Goal: Task Accomplishment & Management: Use online tool/utility

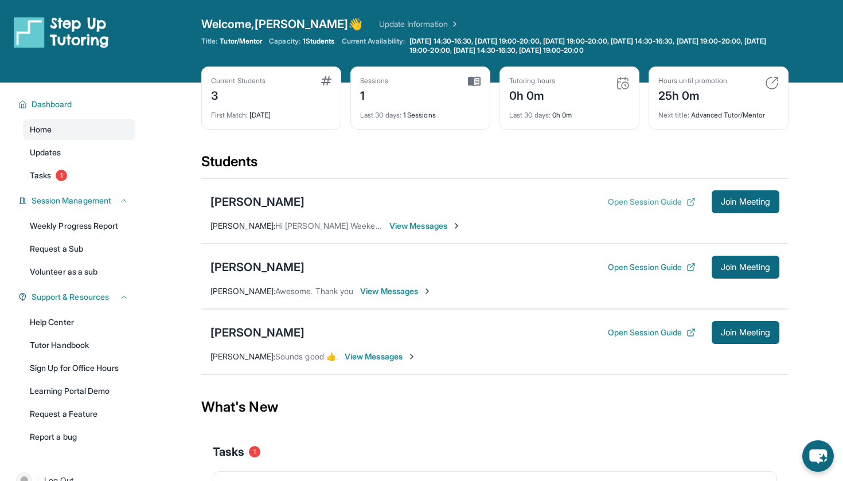
click at [608, 202] on button "Open Session Guide" at bounding box center [652, 201] width 88 height 11
click at [690, 201] on icon at bounding box center [692, 200] width 4 height 4
click at [649, 264] on button "Open Session Guide" at bounding box center [652, 266] width 88 height 11
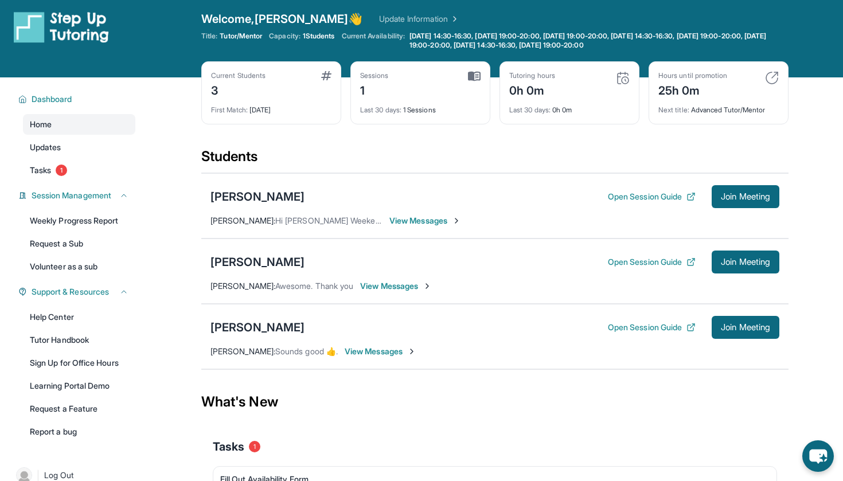
click at [743, 208] on div "[PERSON_NAME] Open Session Guide Join Meeting [PERSON_NAME] : Hi [PERSON_NAME] …" at bounding box center [494, 205] width 587 height 65
click at [737, 194] on span "Join Meeting" at bounding box center [745, 196] width 49 height 7
click at [641, 179] on div "[PERSON_NAME] Open Session Guide Join Meeting [PERSON_NAME] : Hi [PERSON_NAME] …" at bounding box center [494, 205] width 587 height 65
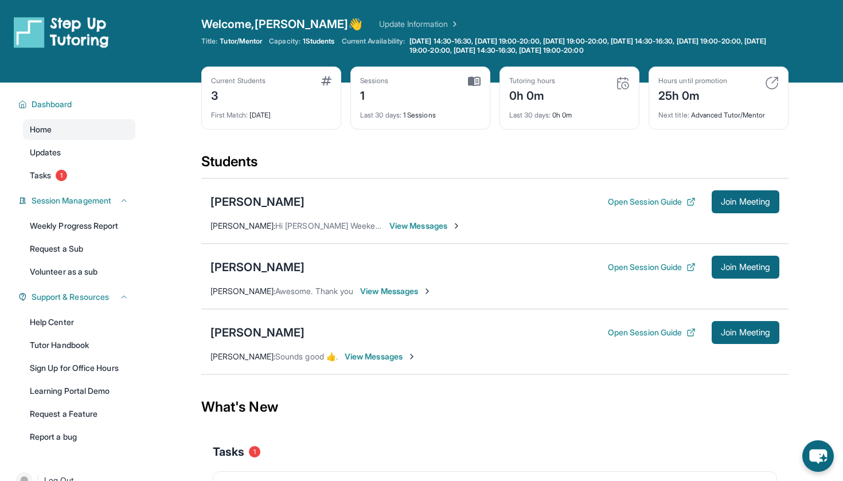
scroll to position [0, 0]
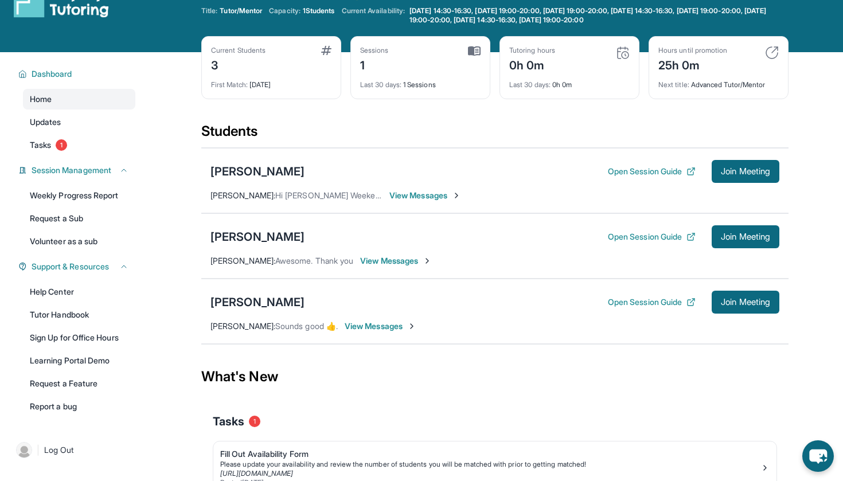
scroll to position [32, 0]
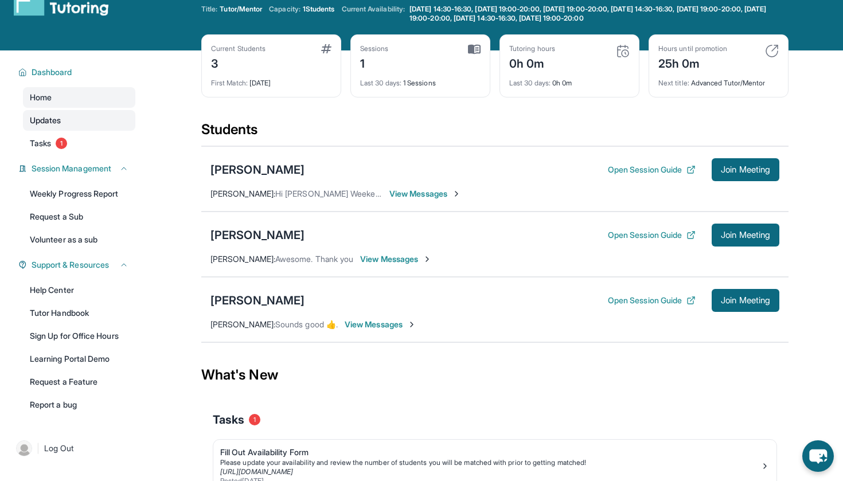
click at [111, 121] on link "Updates" at bounding box center [79, 120] width 112 height 21
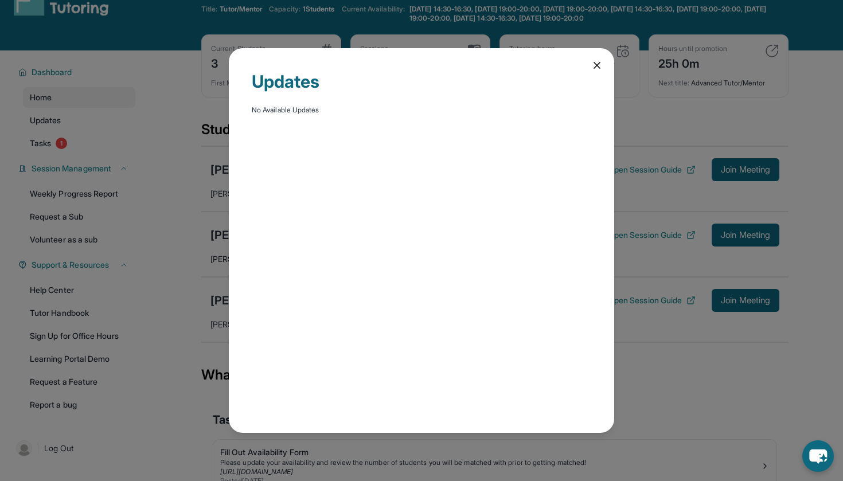
click at [597, 63] on icon at bounding box center [596, 65] width 11 height 11
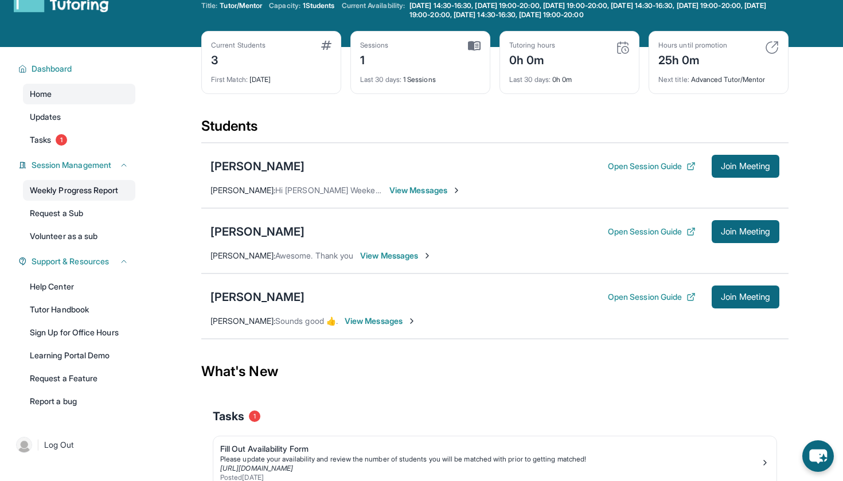
scroll to position [9, 0]
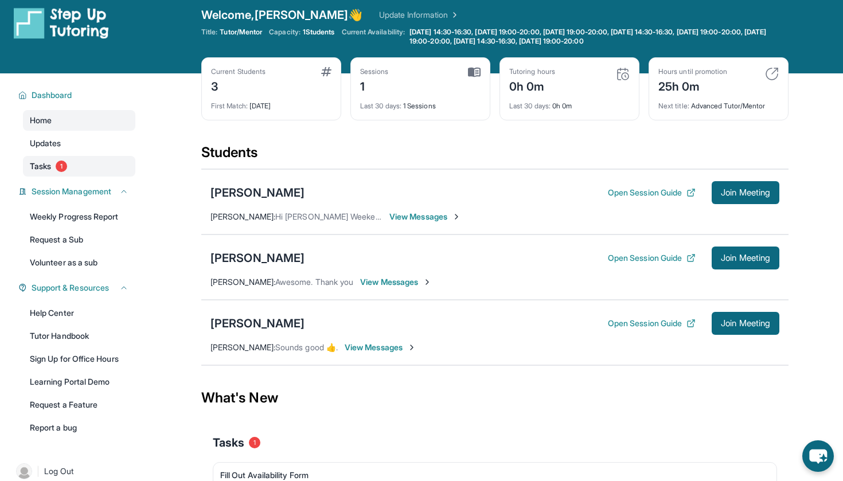
click at [100, 166] on link "Tasks 1" at bounding box center [79, 166] width 112 height 21
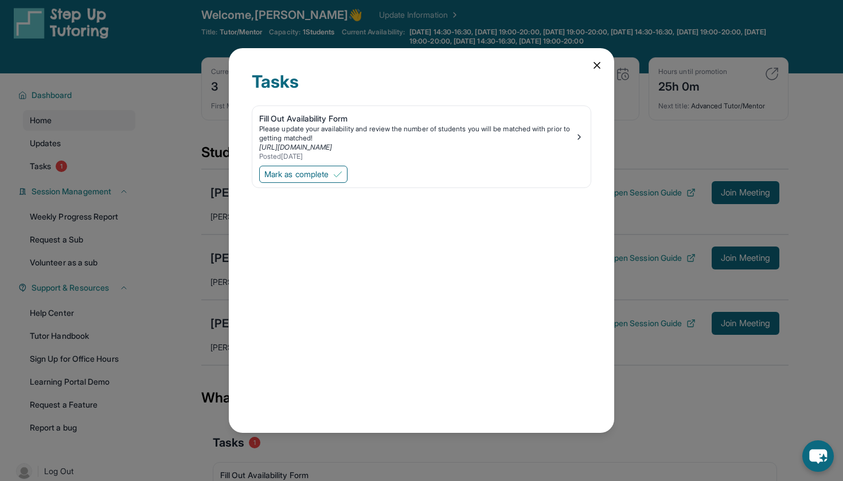
click at [600, 64] on icon at bounding box center [596, 65] width 11 height 11
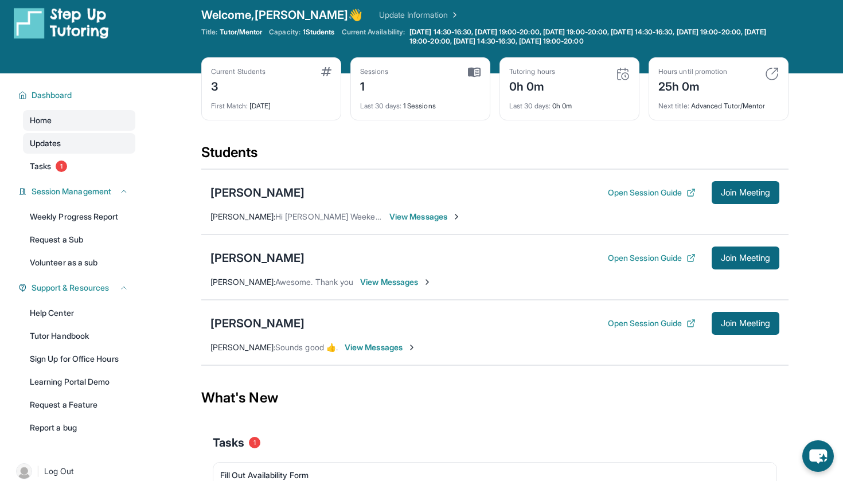
click at [66, 139] on link "Updates" at bounding box center [79, 143] width 112 height 21
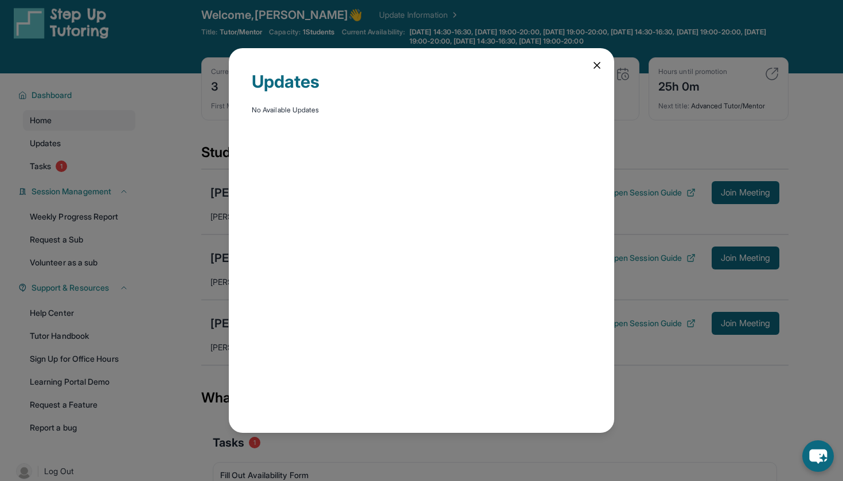
click at [586, 63] on div "Updates No Available Updates" at bounding box center [421, 240] width 385 height 385
click at [593, 62] on icon at bounding box center [596, 65] width 11 height 11
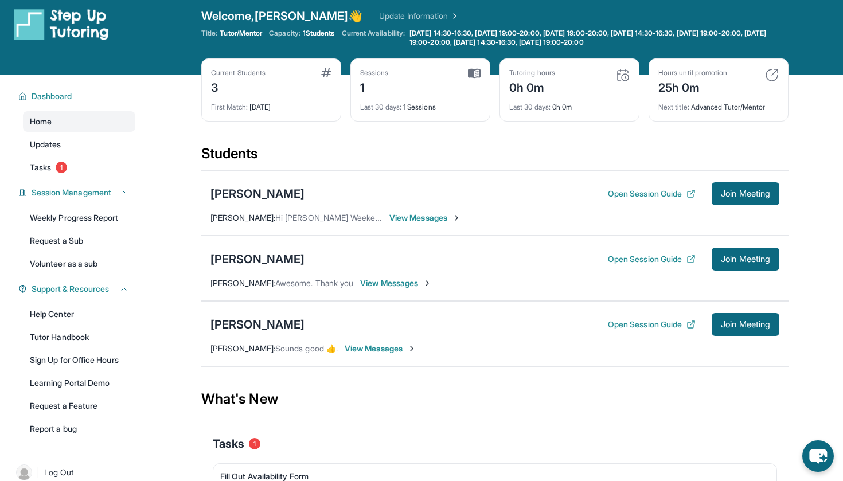
scroll to position [0, 0]
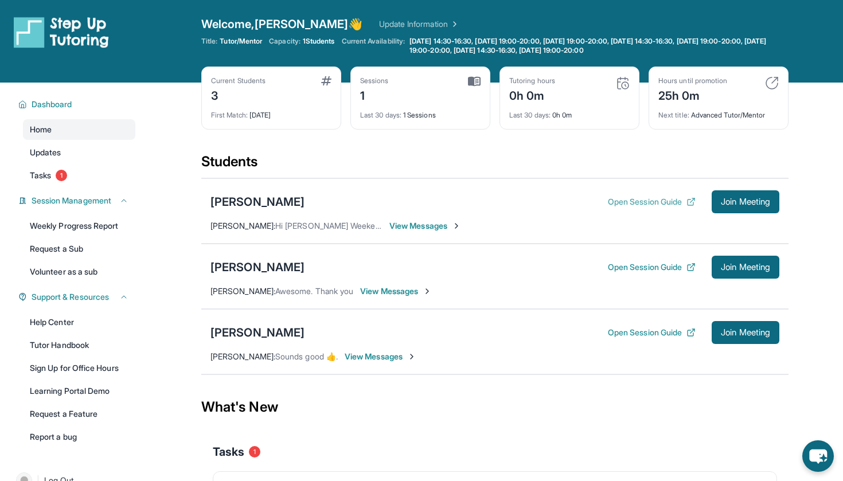
click at [687, 200] on icon at bounding box center [690, 203] width 6 height 6
click at [745, 200] on span "Join Meeting" at bounding box center [745, 201] width 49 height 7
